Goal: Navigation & Orientation: Find specific page/section

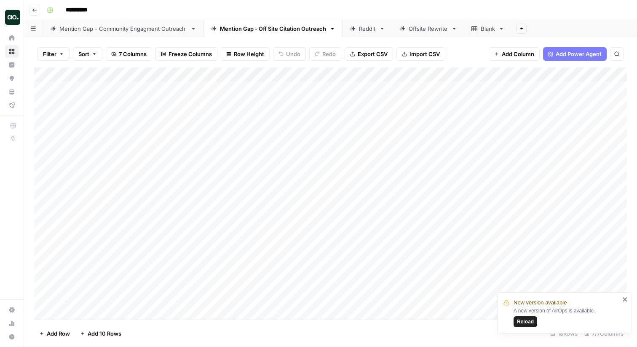
type input "**********"
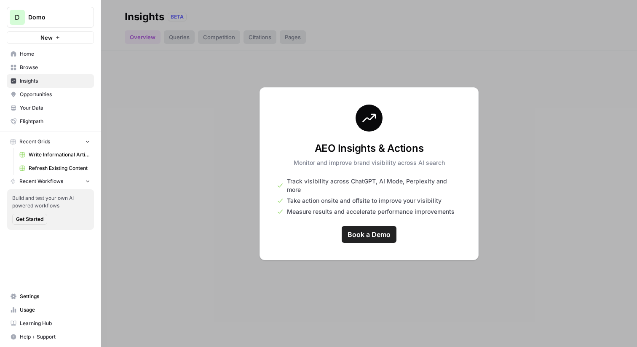
click at [120, 97] on div at bounding box center [369, 173] width 536 height 347
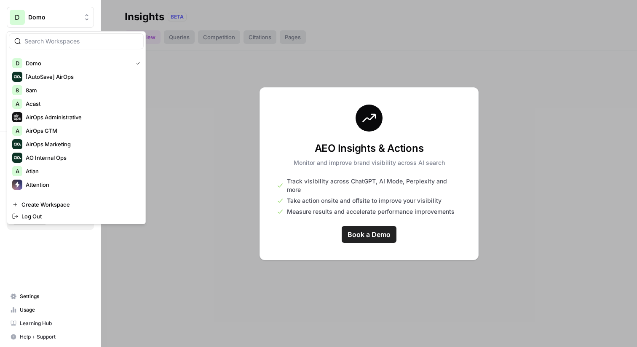
click at [58, 24] on button "D Domo" at bounding box center [50, 17] width 87 height 21
click at [46, 166] on div "A Atlan" at bounding box center [76, 171] width 128 height 10
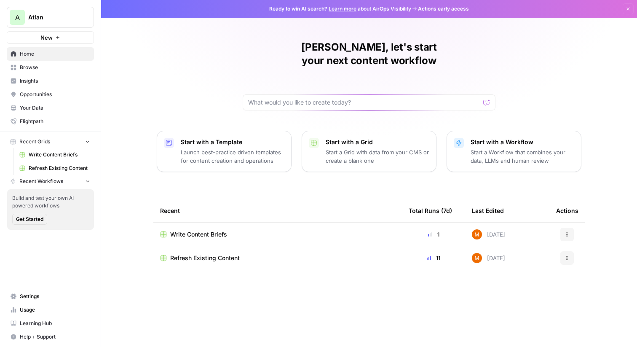
click at [81, 81] on span "Insights" at bounding box center [55, 81] width 70 height 8
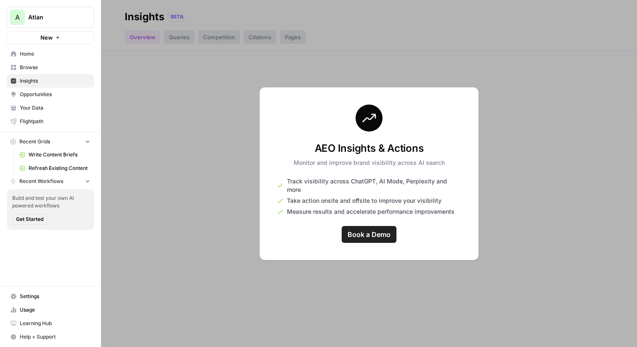
click at [68, 91] on span "Opportunities" at bounding box center [55, 95] width 70 height 8
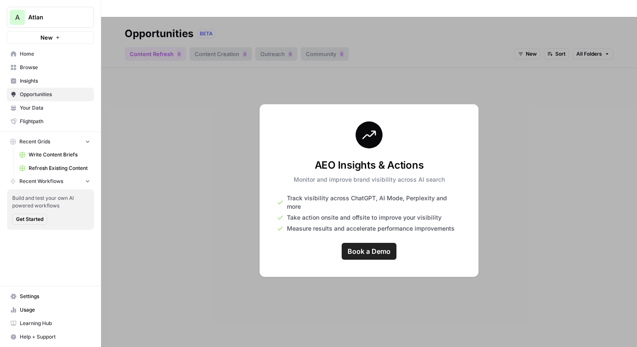
click at [63, 83] on span "Insights" at bounding box center [55, 81] width 70 height 8
